Goal: Information Seeking & Learning: Find specific page/section

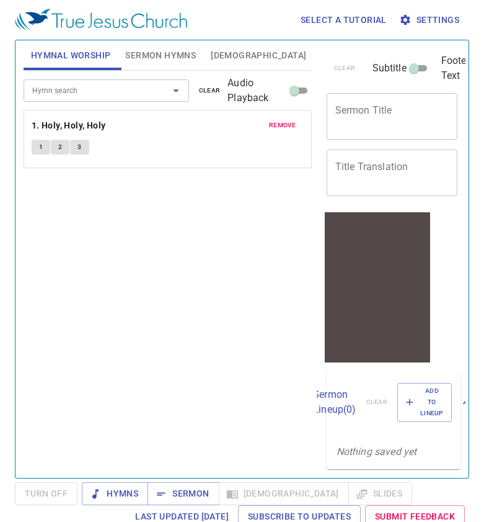
click at [112, 100] on div "Hymn search" at bounding box center [107, 90] width 166 height 22
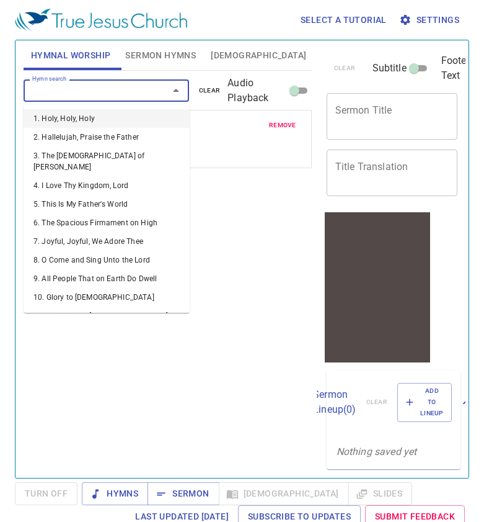
click at [116, 96] on input "Hymn search" at bounding box center [88, 90] width 122 height 14
click at [117, 92] on input "Hymn search" at bounding box center [88, 90] width 122 height 14
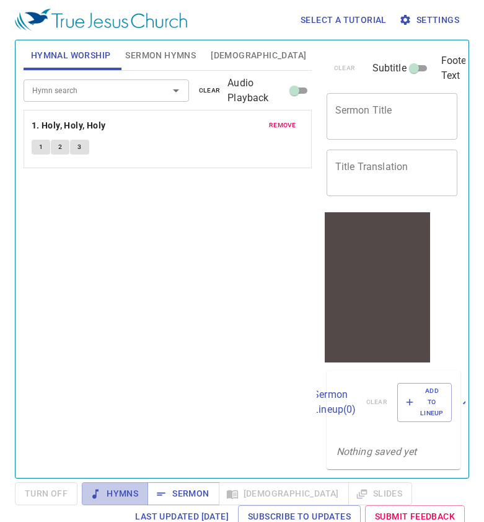
drag, startPoint x: 101, startPoint y: 492, endPoint x: 127, endPoint y: 481, distance: 27.8
click at [102, 492] on span "Hymns" at bounding box center [115, 494] width 47 height 16
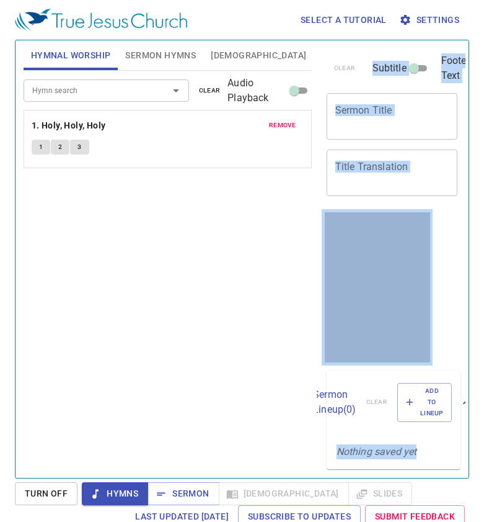
drag, startPoint x: 83, startPoint y: 521, endPoint x: 70, endPoint y: 481, distance: 41.8
click at [70, 477] on div "Select a tutorial Settings Hymnal Worship Sermon Hymns [DEMOGRAPHIC_DATA] Slide…" at bounding box center [242, 261] width 484 height 522
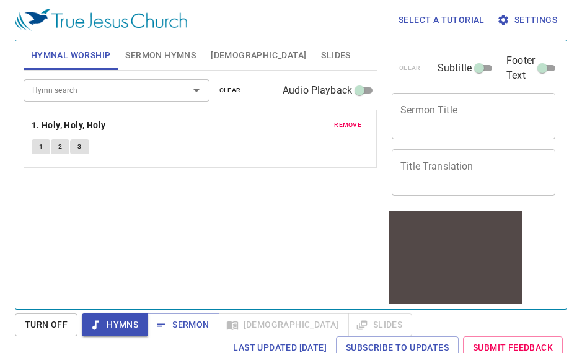
click at [368, 30] on div "Select a tutorial Settings" at bounding box center [289, 20] width 548 height 40
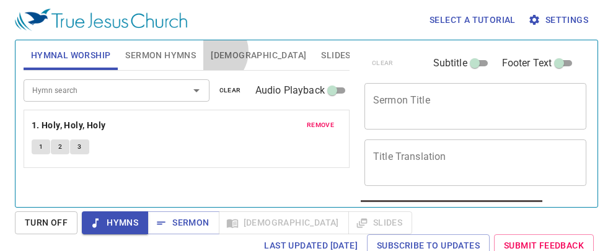
drag, startPoint x: 211, startPoint y: 51, endPoint x: 234, endPoint y: 50, distance: 23.0
click at [211, 51] on span "[DEMOGRAPHIC_DATA]" at bounding box center [258, 56] width 95 height 16
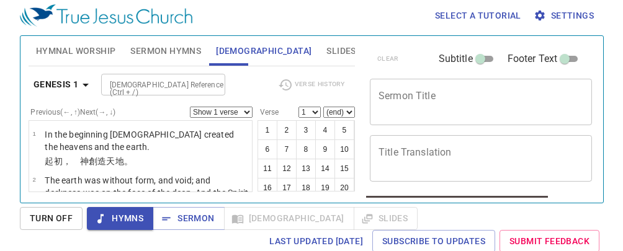
scroll to position [6, 0]
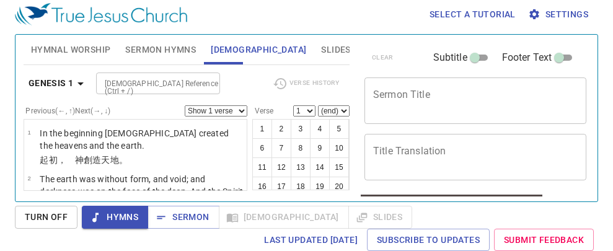
click at [123, 84] on input "[DEMOGRAPHIC_DATA] Reference (Ctrl + /)" at bounding box center [148, 83] width 96 height 14
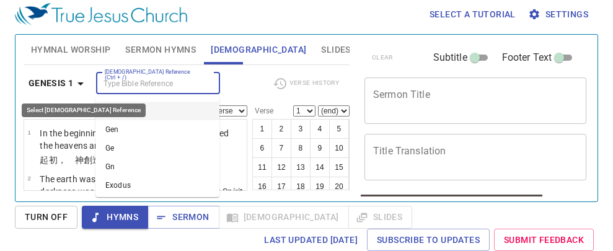
click at [39, 81] on b "Genesis 1" at bounding box center [51, 84] width 45 height 16
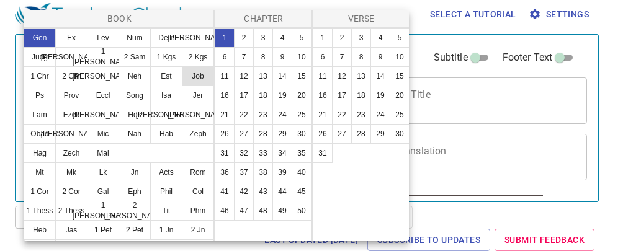
click at [168, 95] on button "Isa" at bounding box center [166, 96] width 32 height 20
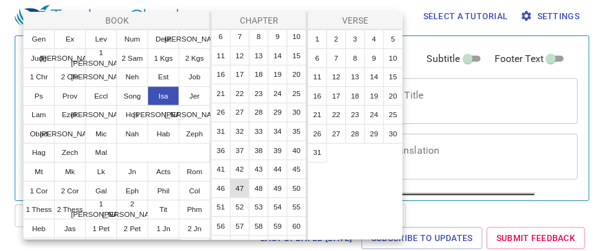
scroll to position [79, 0]
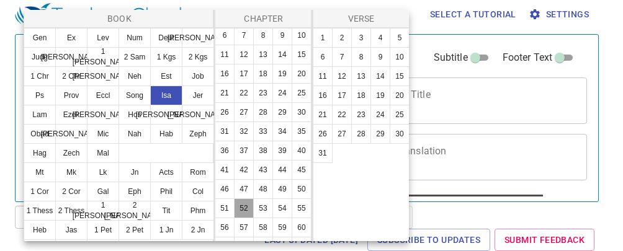
click at [254, 198] on button "52" at bounding box center [244, 208] width 20 height 20
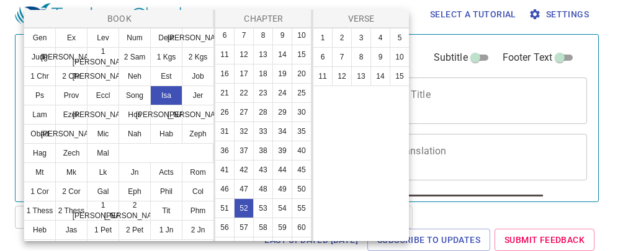
click at [75, 19] on p "Book" at bounding box center [119, 18] width 185 height 12
click at [11, 7] on div at bounding box center [311, 125] width 623 height 251
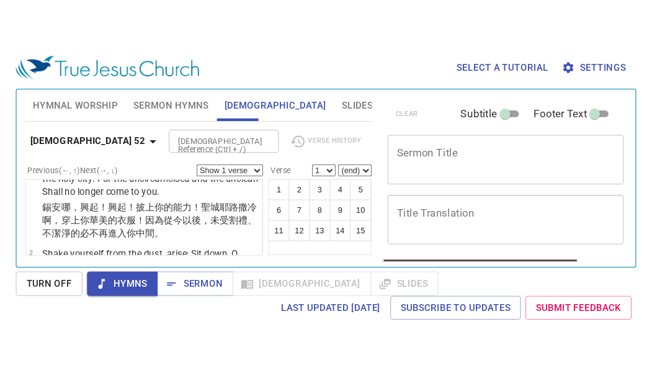
scroll to position [62, 0]
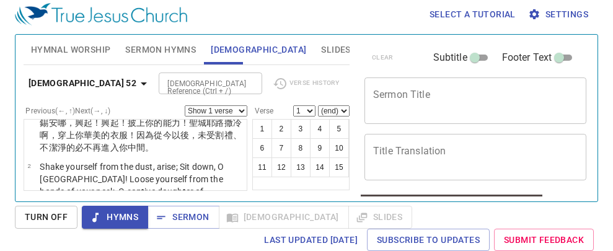
click at [243, 74] on div "[DEMOGRAPHIC_DATA] Reference (Ctrl + /) [DEMOGRAPHIC_DATA] Reference (Ctrl + /)" at bounding box center [211, 84] width 104 height 22
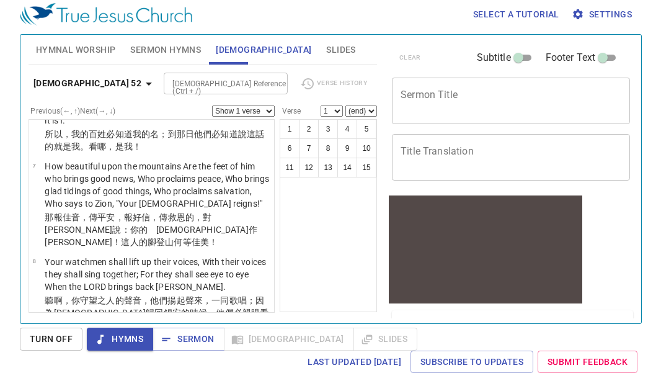
scroll to position [437, 0]
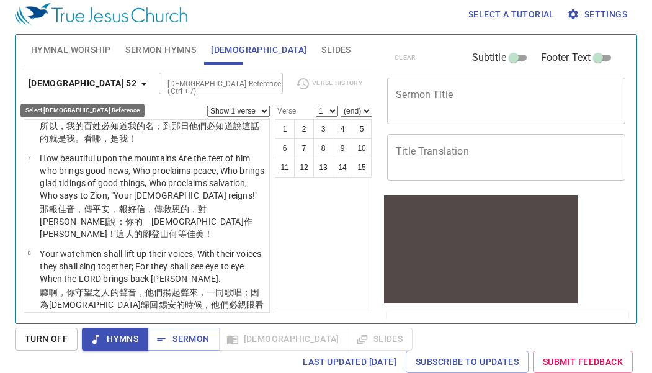
click at [58, 85] on b "[DEMOGRAPHIC_DATA] 52" at bounding box center [83, 84] width 108 height 16
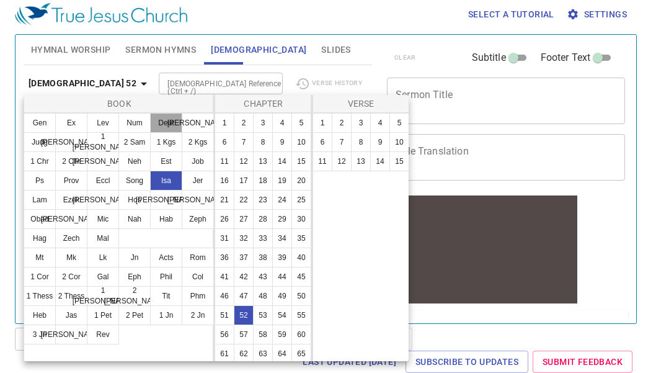
click at [167, 130] on button "Deut" at bounding box center [166, 123] width 32 height 20
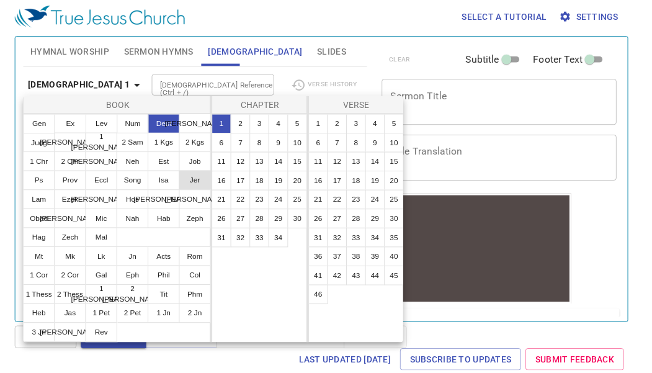
scroll to position [0, 0]
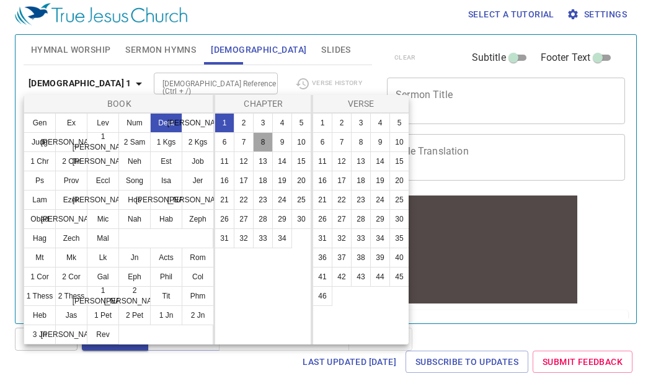
click at [266, 139] on button "8" at bounding box center [263, 142] width 20 height 20
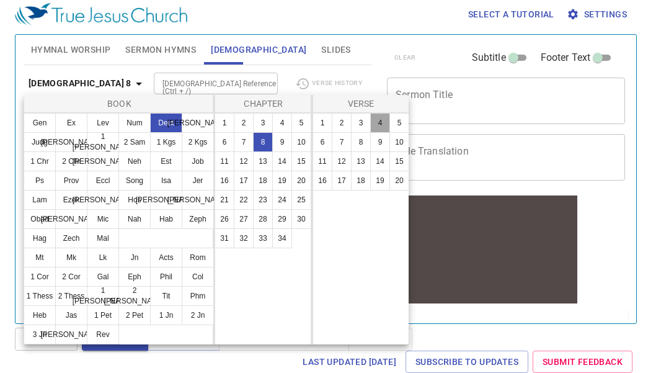
click at [375, 120] on button "4" at bounding box center [380, 123] width 20 height 20
select select "4"
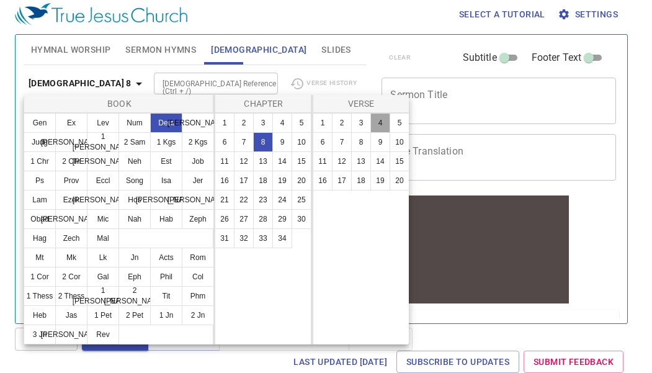
scroll to position [243, 0]
